Goal: Transaction & Acquisition: Purchase product/service

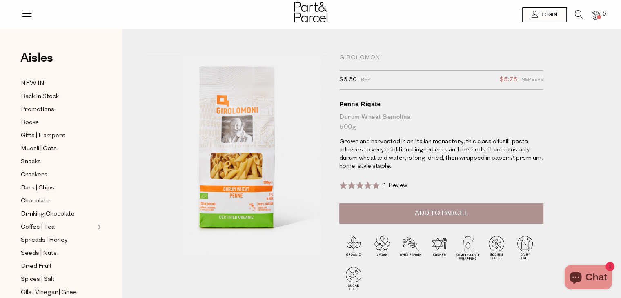
click at [353, 56] on div "Girolomoni" at bounding box center [441, 58] width 204 height 8
drag, startPoint x: 383, startPoint y: 55, endPoint x: 332, endPoint y: 56, distance: 51.1
click at [332, 56] on div "Girolomoni $6.60 RRP $5.75 Members Available: In Stock Penne Rigate Durum Wheat…" at bounding box center [372, 190] width 462 height 273
copy div "Girolomoni"
click at [0, 0] on div "POPUP Form" at bounding box center [0, 0] width 0 height 0
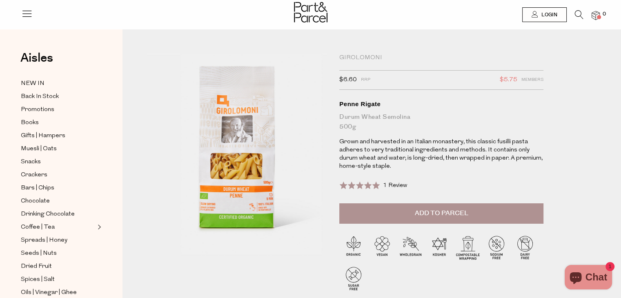
click at [578, 12] on icon at bounding box center [579, 14] width 9 height 9
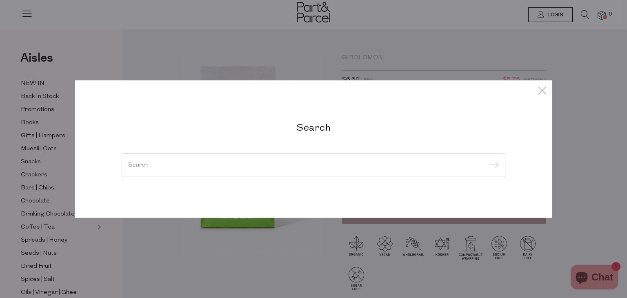
paste input "Girolomoni"
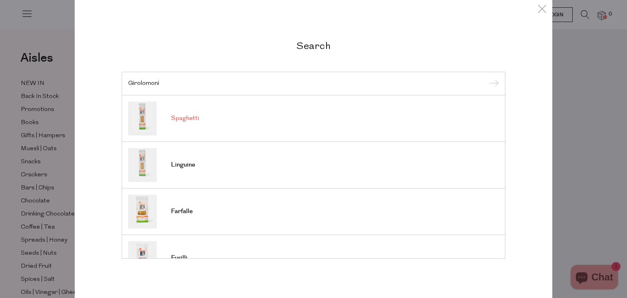
type input "Girolomoni"
click at [181, 126] on link "Spaghetti" at bounding box center [313, 118] width 371 height 34
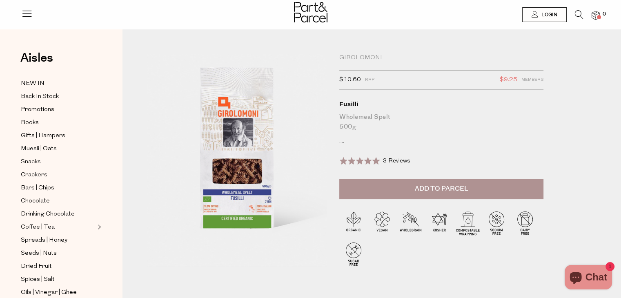
click at [580, 13] on icon at bounding box center [579, 14] width 9 height 9
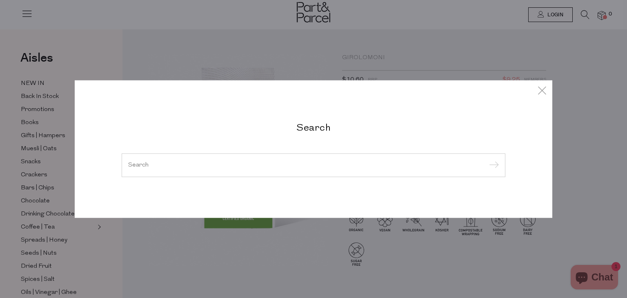
click at [245, 162] on input "search" at bounding box center [313, 165] width 371 height 6
paste input "Girolomoni"
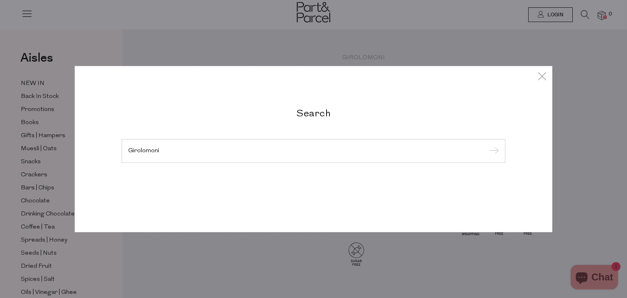
click at [487, 145] on input "submit" at bounding box center [493, 151] width 12 height 12
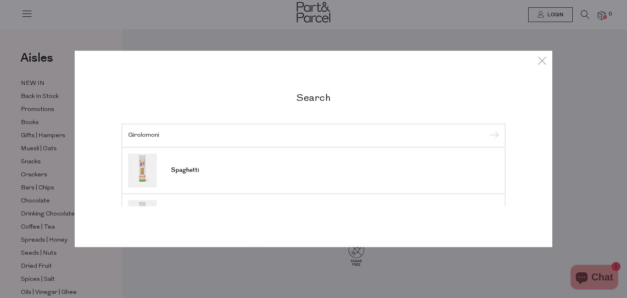
type input "Girolomoni."
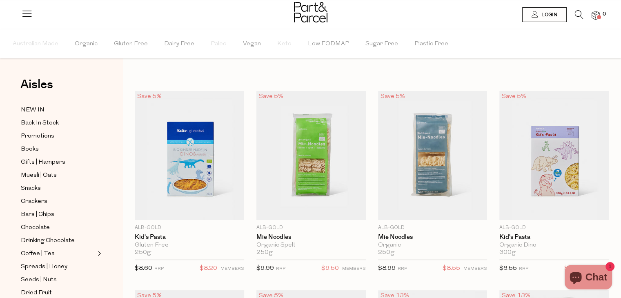
click at [581, 16] on icon at bounding box center [579, 14] width 9 height 9
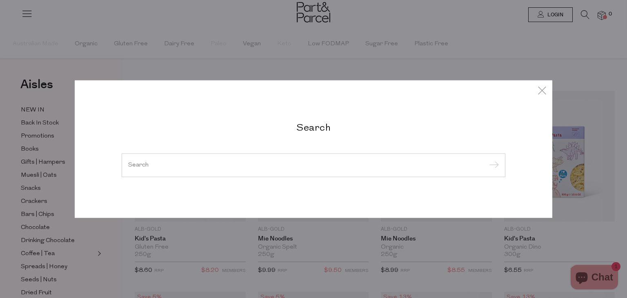
click at [227, 164] on input "search" at bounding box center [313, 165] width 371 height 6
paste input "Girolomoni"
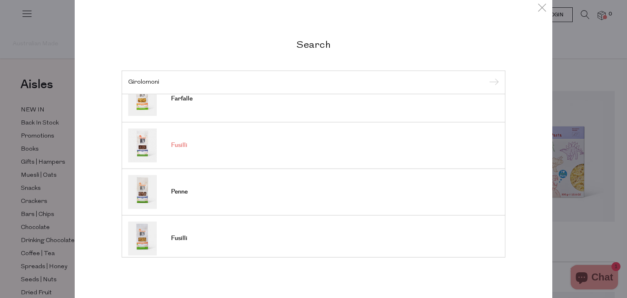
scroll to position [97, 0]
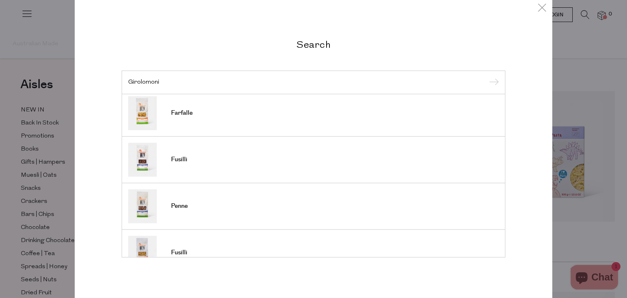
type input "Girolomoni"
click at [495, 78] on div "Girolomoni" at bounding box center [314, 83] width 384 height 24
click at [495, 78] on input "submit" at bounding box center [493, 83] width 12 height 12
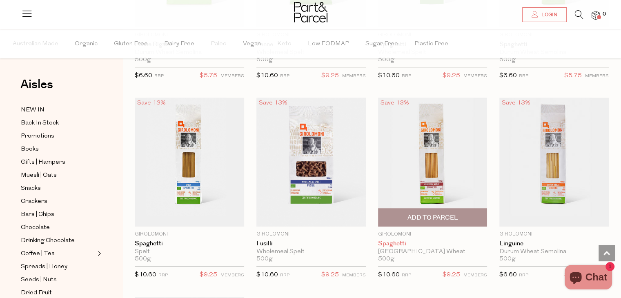
scroll to position [572, 0]
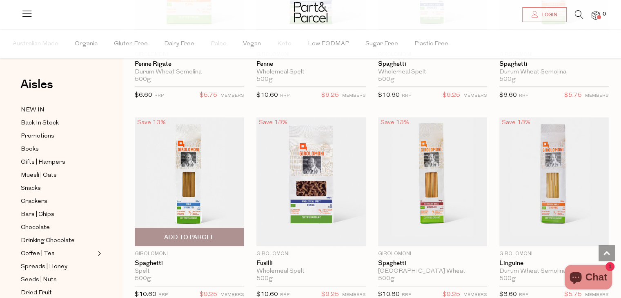
click at [181, 163] on img at bounding box center [189, 181] width 109 height 129
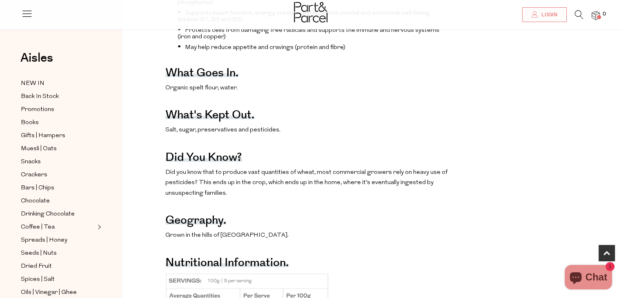
scroll to position [449, 0]
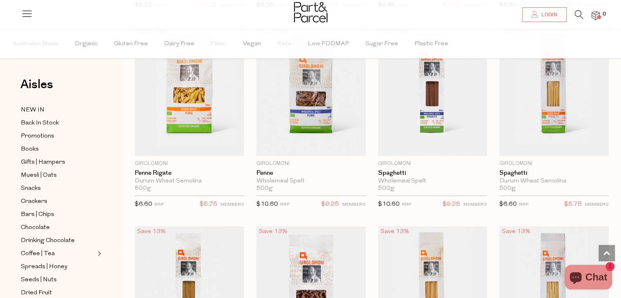
scroll to position [446, 0]
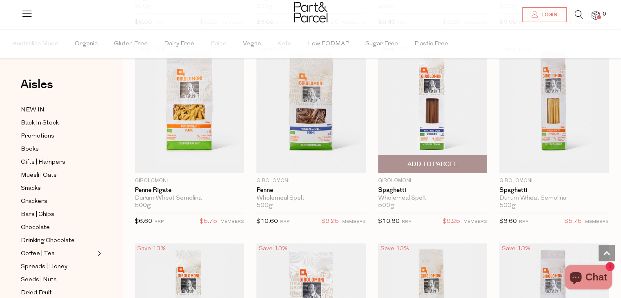
click at [426, 103] on img at bounding box center [432, 108] width 109 height 129
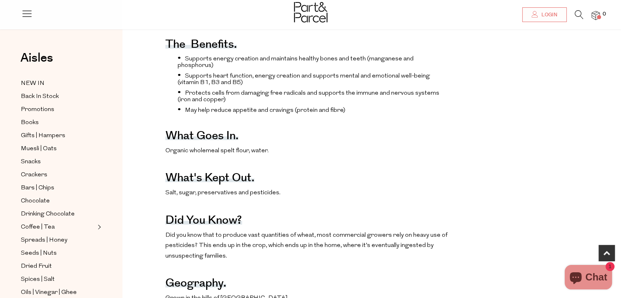
scroll to position [449, 0]
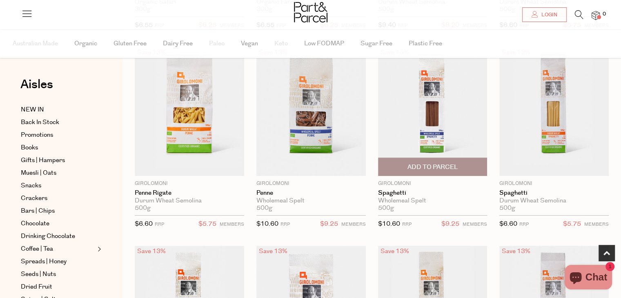
scroll to position [442, 0]
